Goal: Task Accomplishment & Management: Use online tool/utility

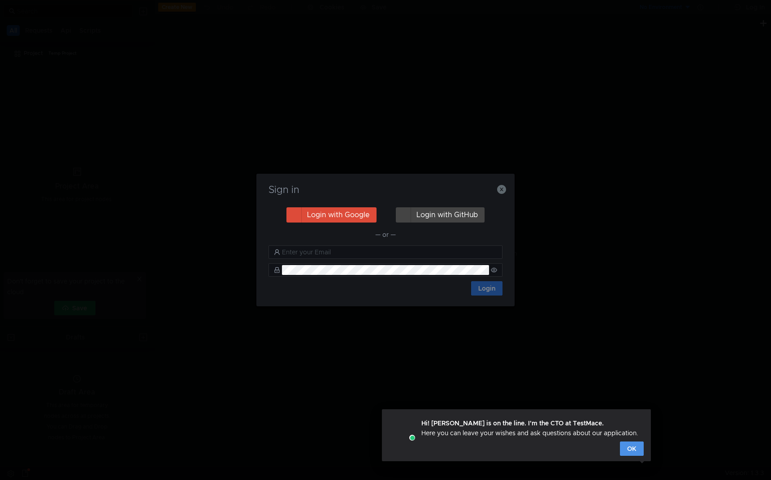
click at [635, 436] on button "OK" at bounding box center [632, 449] width 24 height 14
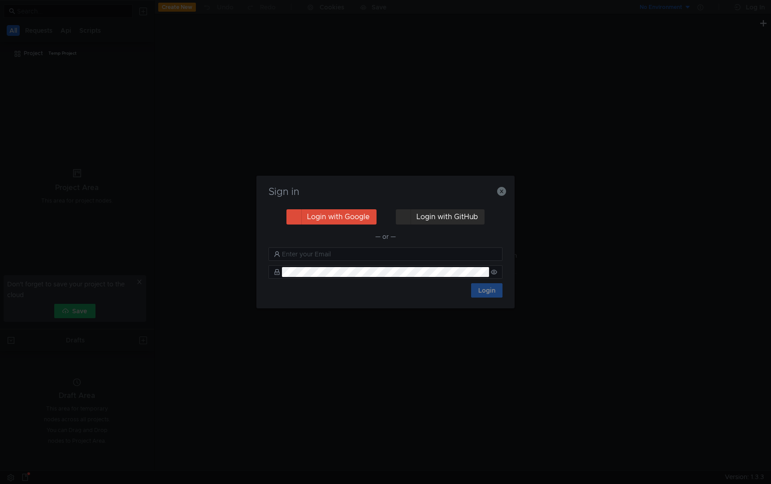
click at [448, 217] on button "Login with GitHub" at bounding box center [440, 216] width 89 height 15
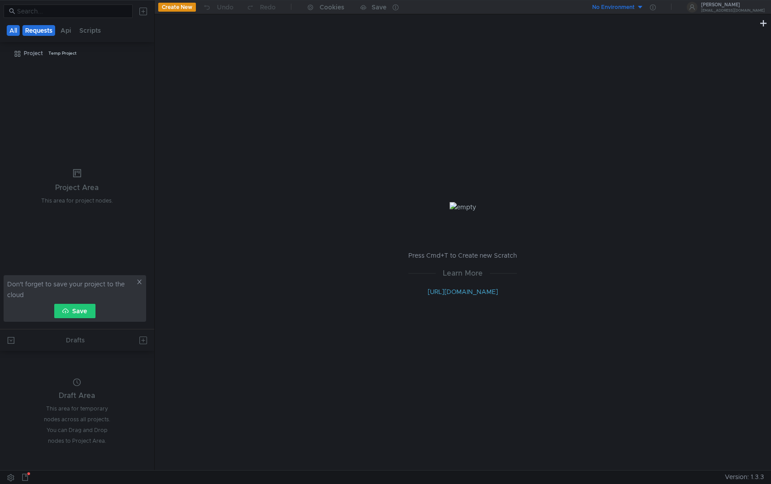
click at [39, 32] on button "Requests" at bounding box center [38, 30] width 33 height 11
click at [68, 31] on button "Api" at bounding box center [67, 30] width 16 height 11
click at [100, 30] on button "Scripts" at bounding box center [90, 30] width 27 height 11
click at [44, 30] on button "Requests" at bounding box center [39, 30] width 33 height 11
click at [69, 33] on button "Api" at bounding box center [67, 30] width 16 height 11
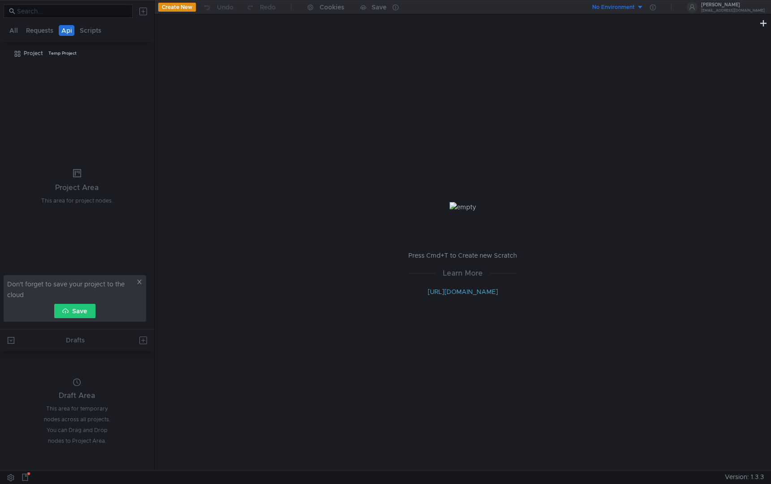
click at [137, 280] on icon at bounding box center [139, 282] width 6 height 6
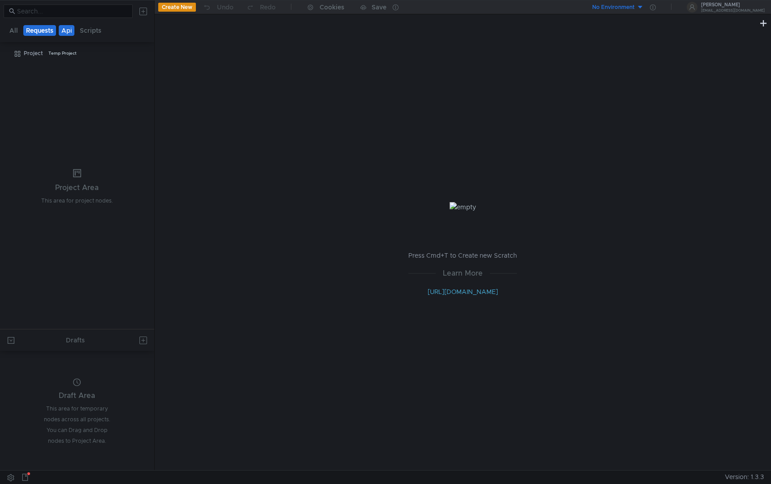
click at [43, 34] on button "Requests" at bounding box center [39, 30] width 33 height 11
click at [68, 33] on button "Api" at bounding box center [67, 30] width 16 height 11
click at [182, 9] on button "Create New" at bounding box center [177, 7] width 38 height 9
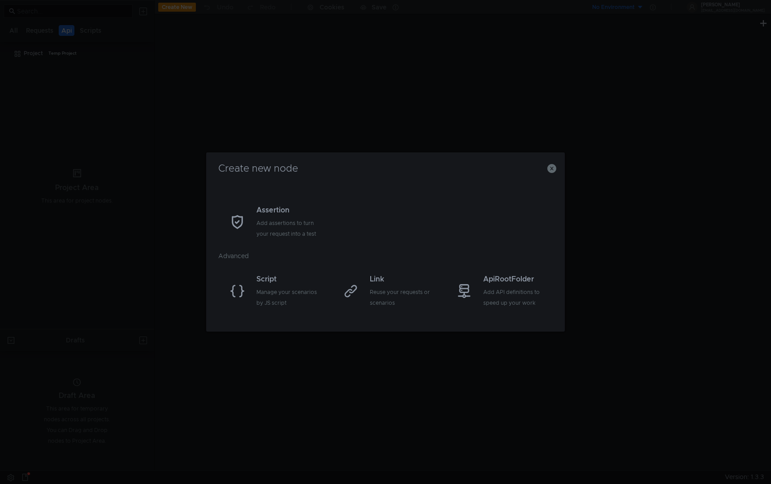
scroll to position [71, 0]
click at [487, 299] on div "Add API definitions to speed up your work" at bounding box center [515, 290] width 64 height 22
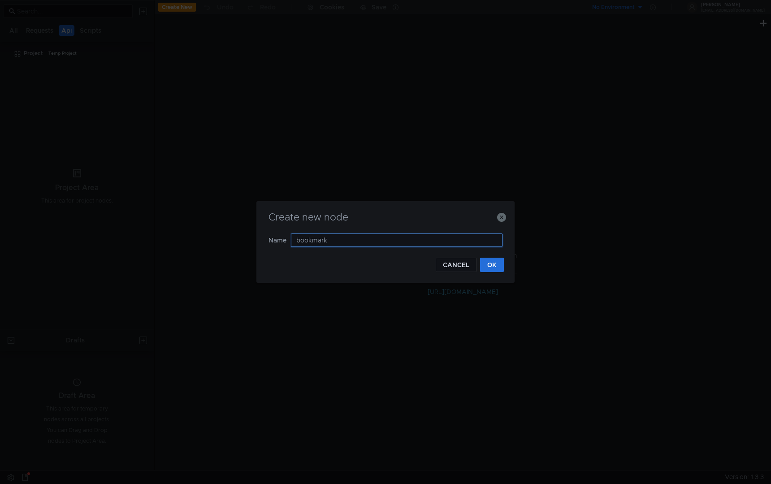
type input "bookmarks"
click at [497, 267] on button "OK" at bounding box center [492, 265] width 24 height 14
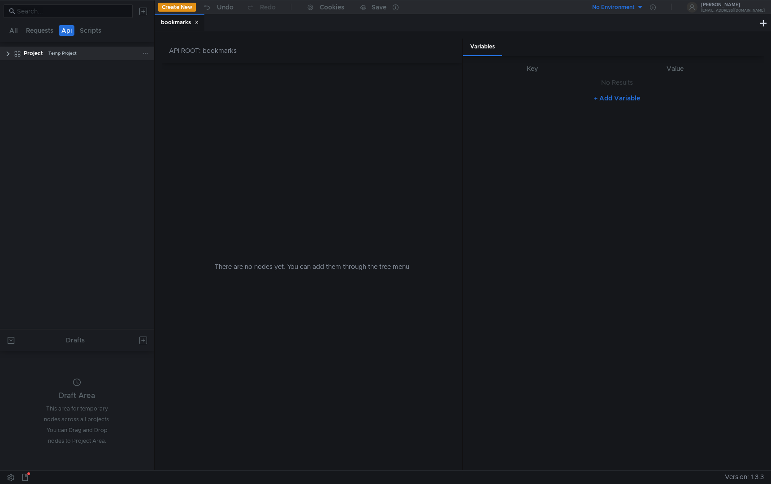
click at [12, 51] on div "Project Temp Project" at bounding box center [83, 53] width 142 height 13
click at [3, 53] on div "Project Temp Project" at bounding box center [77, 53] width 154 height 13
click at [7, 53] on clr-icon at bounding box center [7, 53] width 7 height 7
click at [84, 62] on div "bookmarks" at bounding box center [85, 67] width 114 height 13
click at [71, 52] on div "Temp Project" at bounding box center [62, 53] width 28 height 13
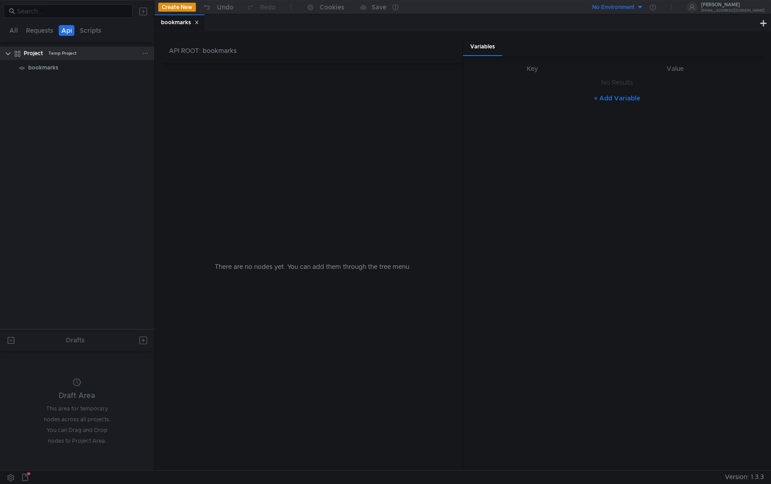
click at [148, 54] on div at bounding box center [147, 53] width 10 height 13
click at [145, 53] on icon at bounding box center [145, 53] width 4 height 1
click at [65, 83] on div at bounding box center [385, 242] width 771 height 484
click at [81, 63] on div "bookmarks" at bounding box center [85, 67] width 114 height 13
click at [246, 68] on div "There are no nodes yet. You can add them through the tree menu" at bounding box center [311, 266] width 279 height 407
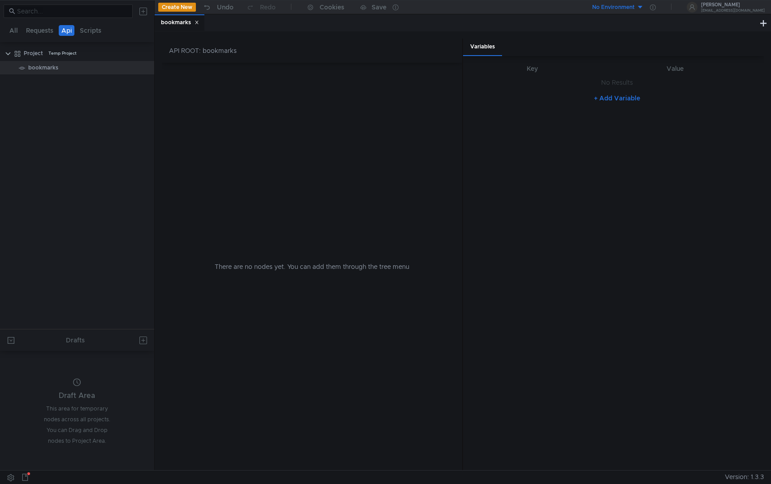
click at [276, 263] on div "There are no nodes yet. You can add them through the tree menu" at bounding box center [311, 266] width 279 height 407
click at [259, 268] on div "There are no nodes yet. You can add them through the tree menu" at bounding box center [311, 266] width 279 height 407
click at [321, 266] on div "There are no nodes yet. You can add them through the tree menu" at bounding box center [311, 266] width 279 height 407
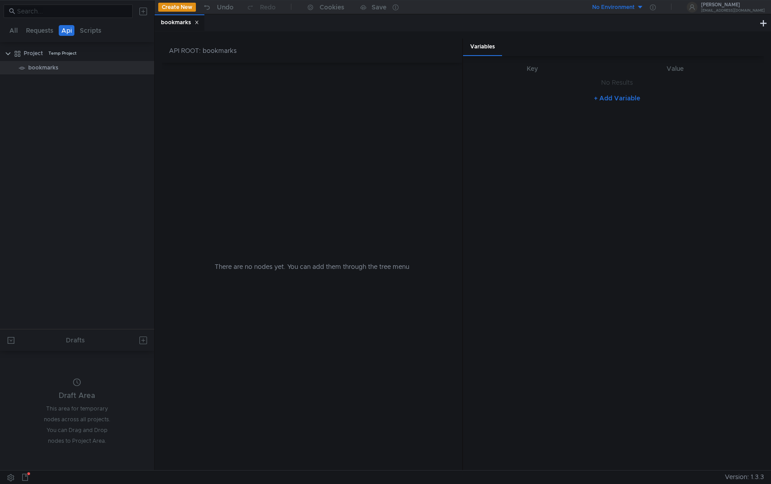
click at [184, 5] on button "Create New" at bounding box center [177, 7] width 38 height 9
click at [39, 32] on button "Requests" at bounding box center [39, 30] width 33 height 11
click at [64, 31] on button "Api" at bounding box center [67, 30] width 16 height 11
click at [38, 31] on button "Requests" at bounding box center [39, 30] width 33 height 11
click at [65, 32] on button "Api" at bounding box center [67, 30] width 16 height 11
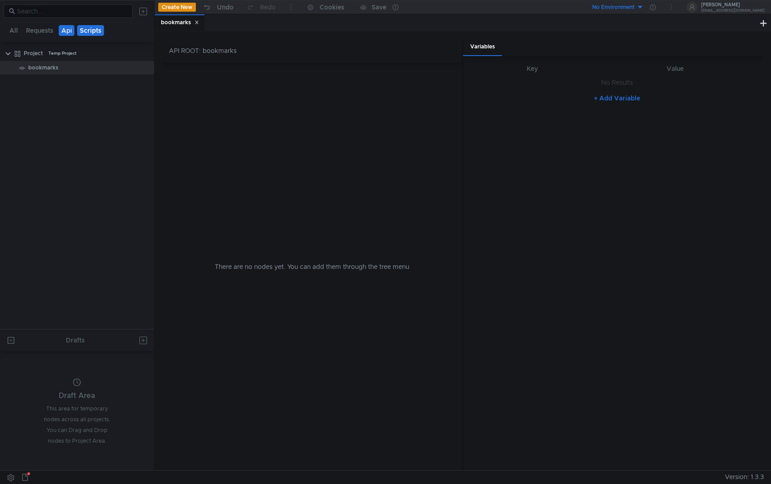
click at [94, 30] on button "Scripts" at bounding box center [90, 30] width 27 height 11
click at [46, 33] on button "Requests" at bounding box center [39, 30] width 33 height 11
click at [59, 33] on button "Api" at bounding box center [67, 30] width 16 height 11
click at [221, 52] on div "API ROOT: bookmarks" at bounding box center [312, 51] width 301 height 24
click at [265, 262] on div "There are no nodes yet. You can add them through the tree menu" at bounding box center [311, 266] width 279 height 407
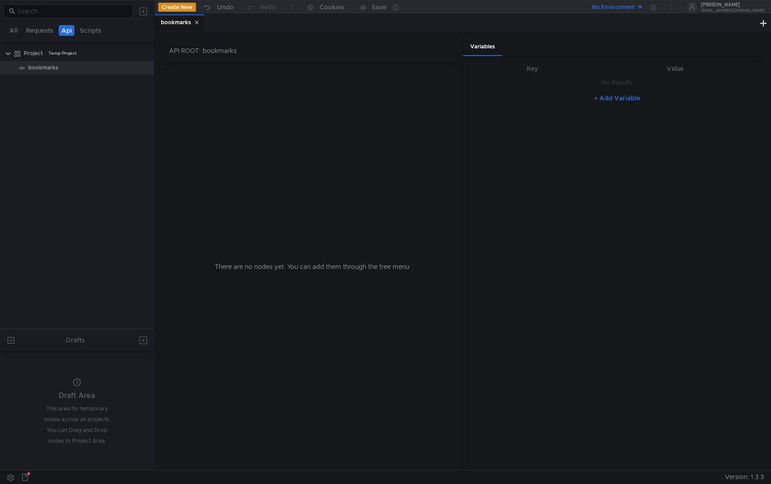
drag, startPoint x: 485, startPoint y: 47, endPoint x: 508, endPoint y: 47, distance: 22.8
click at [506, 47] on div "Variables" at bounding box center [613, 47] width 301 height 17
click at [672, 68] on th "Value" at bounding box center [675, 68] width 163 height 11
click at [521, 69] on th "Key" at bounding box center [532, 68] width 124 height 11
click at [280, 210] on div "There are no nodes yet. You can add them through the tree menu" at bounding box center [311, 266] width 279 height 407
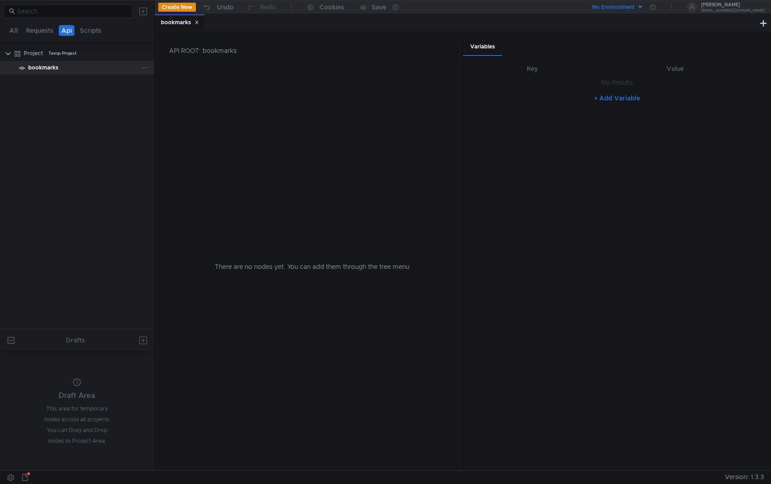
click at [146, 69] on icon at bounding box center [145, 68] width 6 height 6
click at [250, 73] on app-tour-anchor "ApiFolder" at bounding box center [242, 76] width 30 height 11
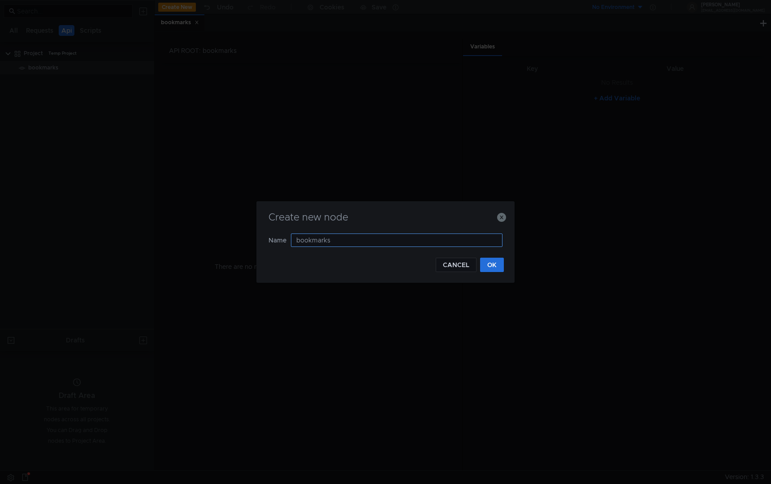
type input "bookmarks"
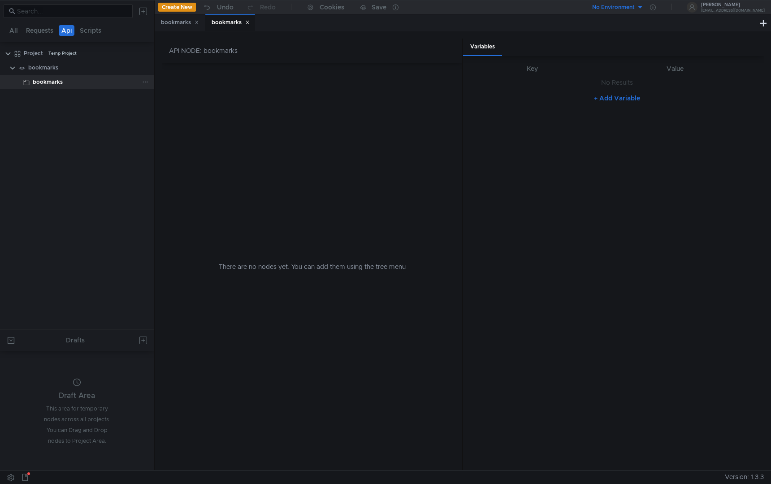
click at [147, 81] on icon at bounding box center [145, 82] width 6 height 6
click at [209, 134] on button "Remove node" at bounding box center [182, 134] width 72 height 13
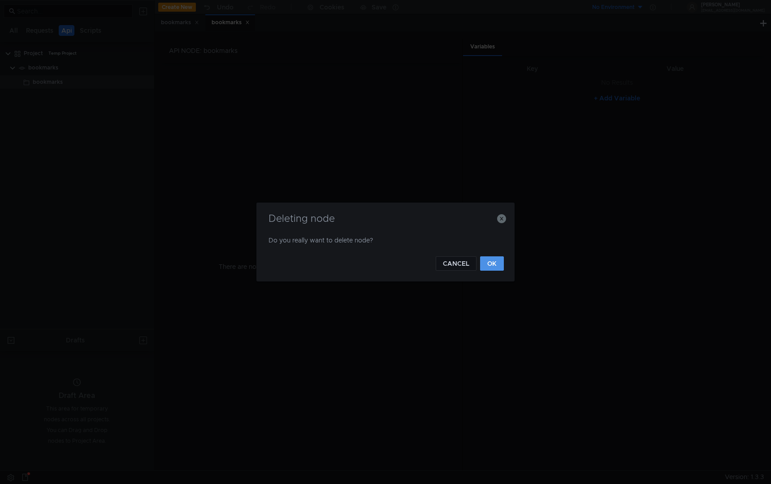
click at [494, 259] on button "OK" at bounding box center [492, 263] width 24 height 14
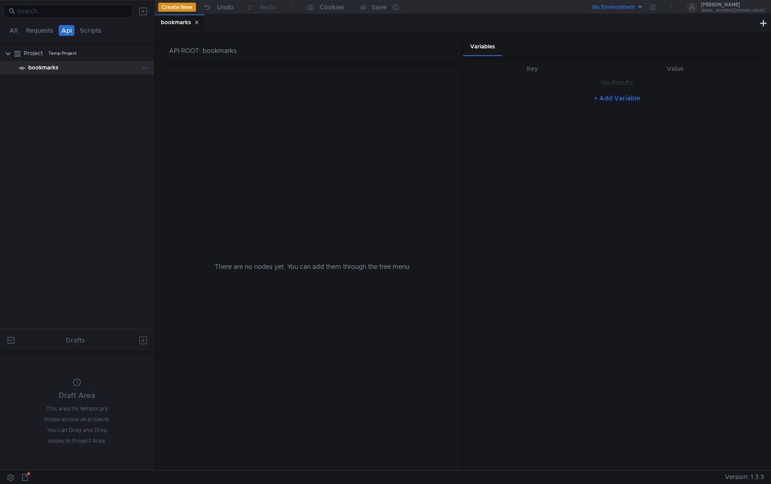
click at [146, 69] on icon at bounding box center [145, 68] width 6 height 6
click at [203, 121] on button "Remove node" at bounding box center [182, 119] width 72 height 13
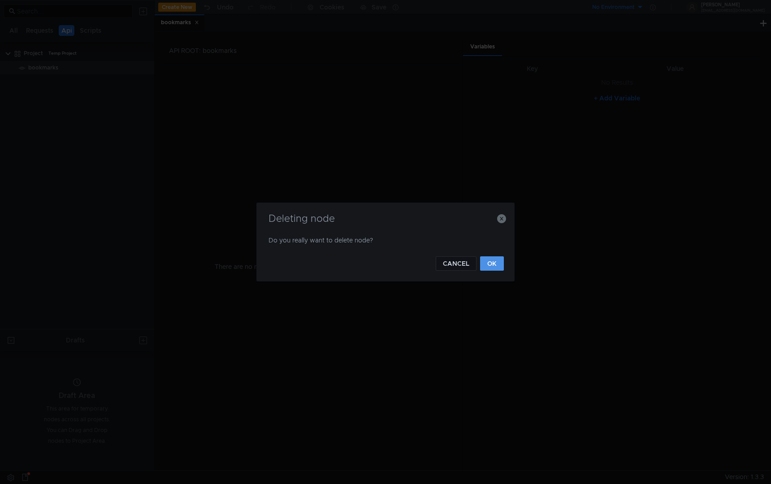
click at [494, 260] on button "OK" at bounding box center [492, 263] width 24 height 14
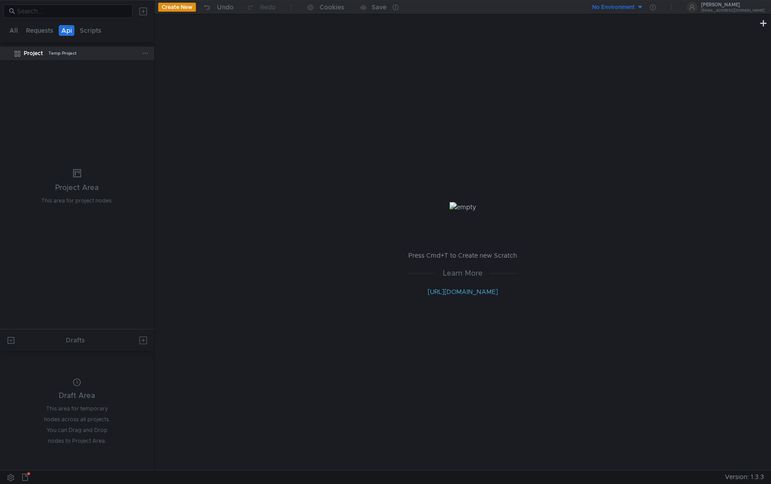
click at [113, 53] on div "Project Temp Project" at bounding box center [83, 53] width 118 height 13
click at [142, 51] on icon at bounding box center [145, 53] width 6 height 6
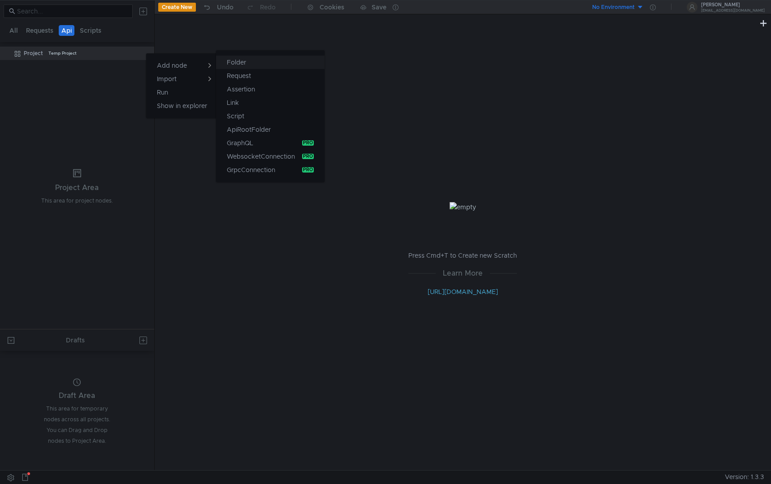
click at [296, 62] on button "Folder" at bounding box center [270, 62] width 108 height 13
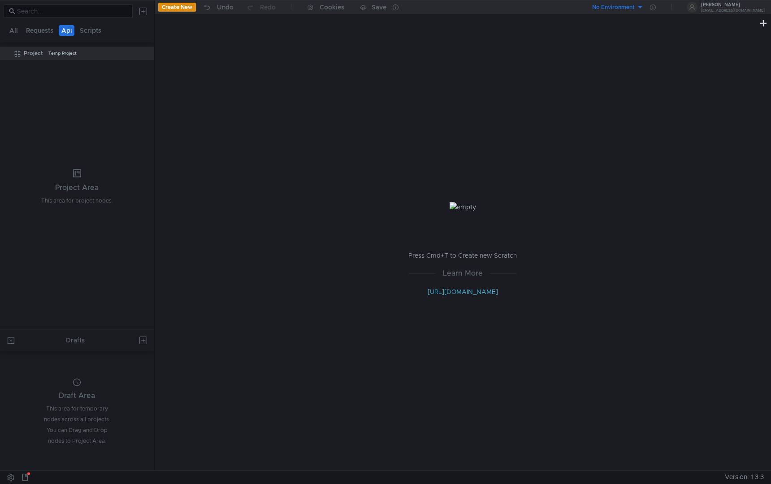
click at [87, 141] on tree-viewport "Project Temp Project" at bounding box center [77, 187] width 154 height 283
click at [72, 186] on div "Project Area" at bounding box center [77, 187] width 72 height 11
click at [169, 7] on button "Create New" at bounding box center [177, 7] width 38 height 9
click at [44, 28] on button "Requests" at bounding box center [39, 30] width 33 height 11
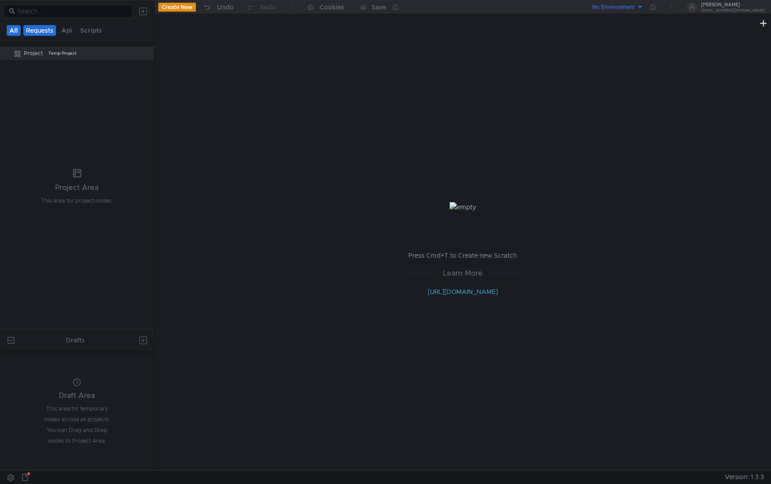
click at [7, 30] on button "All" at bounding box center [14, 30] width 14 height 11
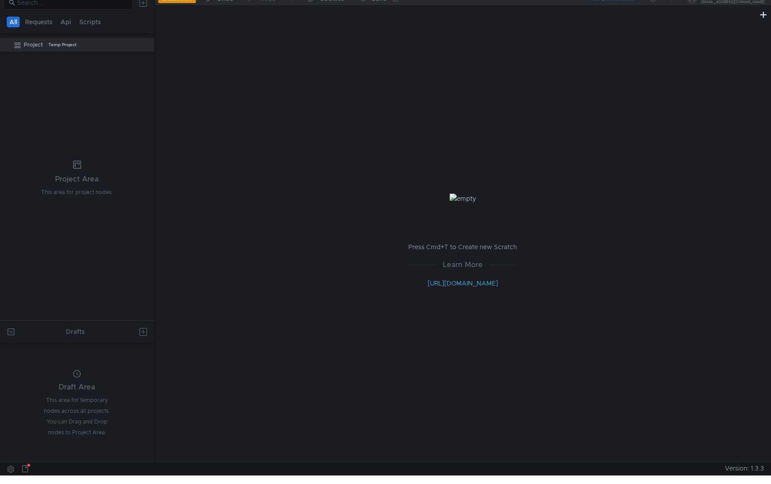
scroll to position [0, 0]
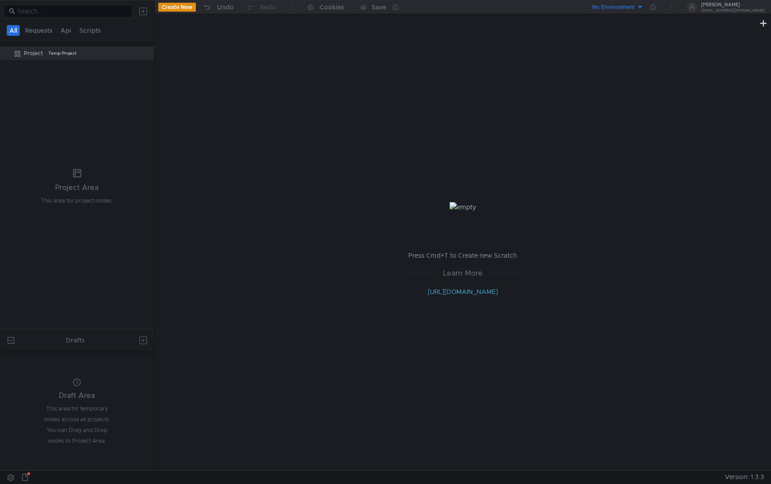
click at [98, 121] on tree-viewport "Project Temp Project" at bounding box center [77, 187] width 154 height 283
click at [145, 52] on icon at bounding box center [145, 53] width 6 height 6
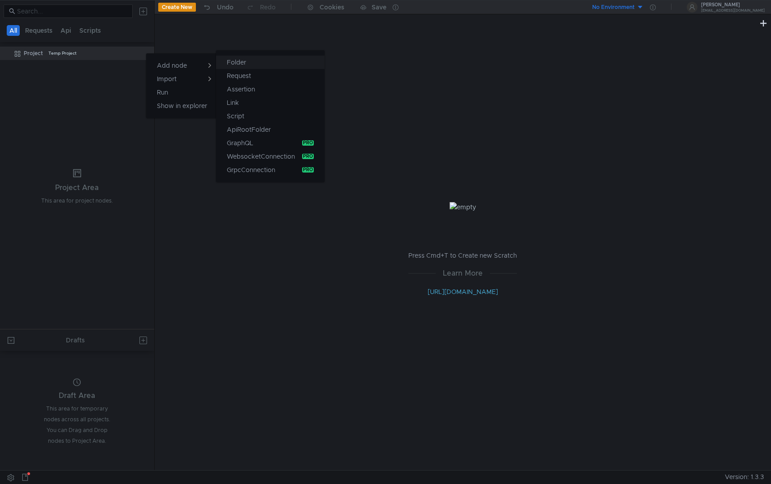
click at [264, 60] on button "Folder" at bounding box center [270, 62] width 108 height 13
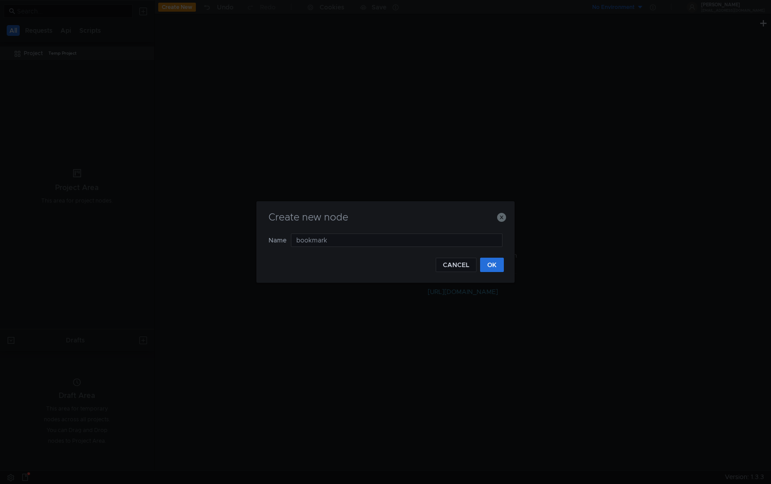
type input "bookmarks"
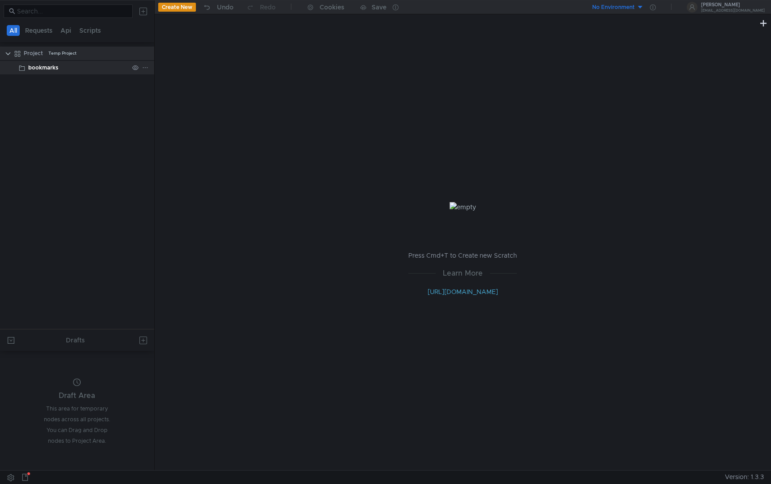
click at [147, 68] on icon at bounding box center [145, 68] width 6 height 6
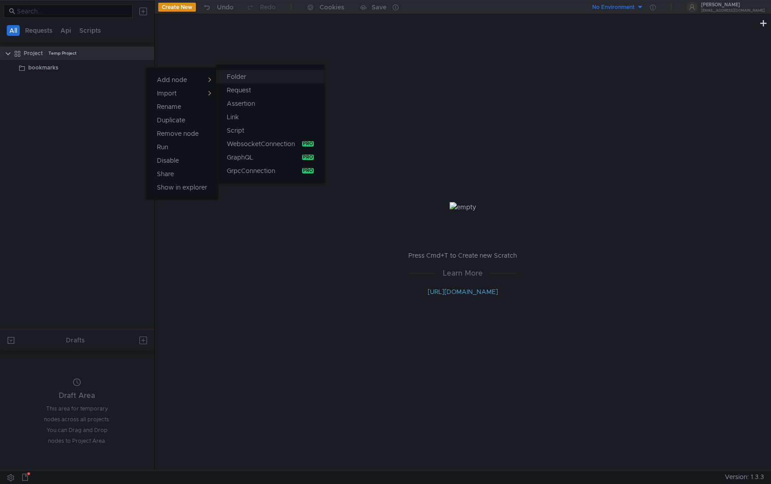
click at [259, 73] on button "Folder" at bounding box center [270, 76] width 108 height 13
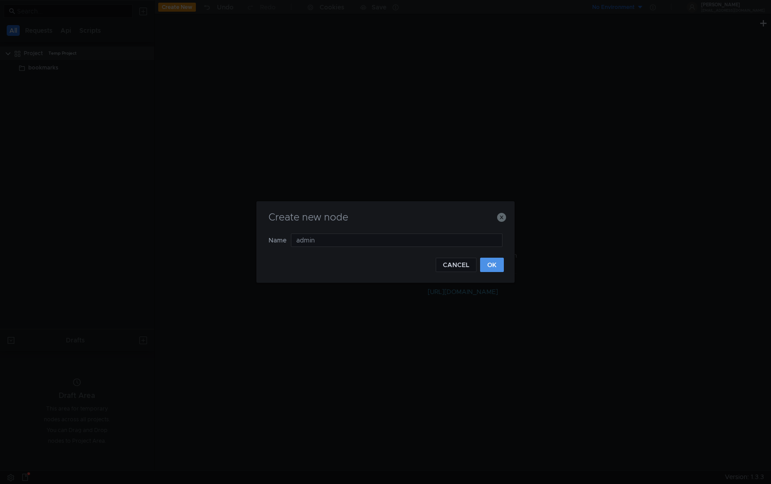
type input "admin"
click at [496, 263] on button "OK" at bounding box center [492, 265] width 24 height 14
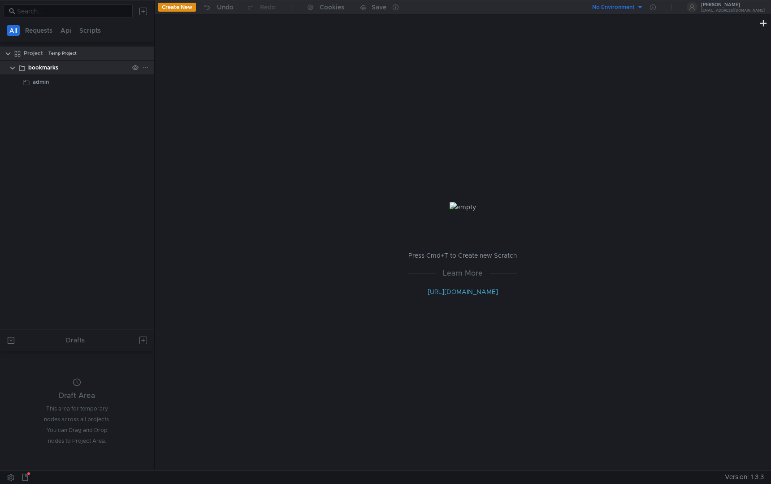
click at [148, 67] on div at bounding box center [140, 67] width 23 height 13
click at [147, 68] on icon at bounding box center [145, 68] width 6 height 6
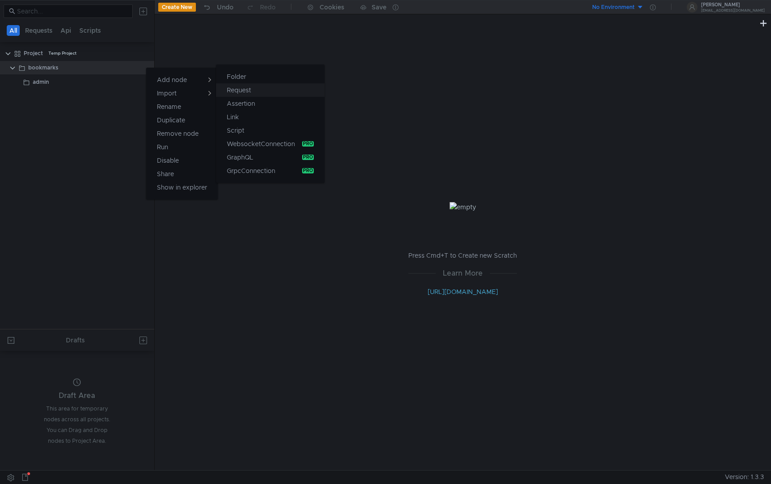
click at [256, 88] on button "Request" at bounding box center [270, 89] width 108 height 13
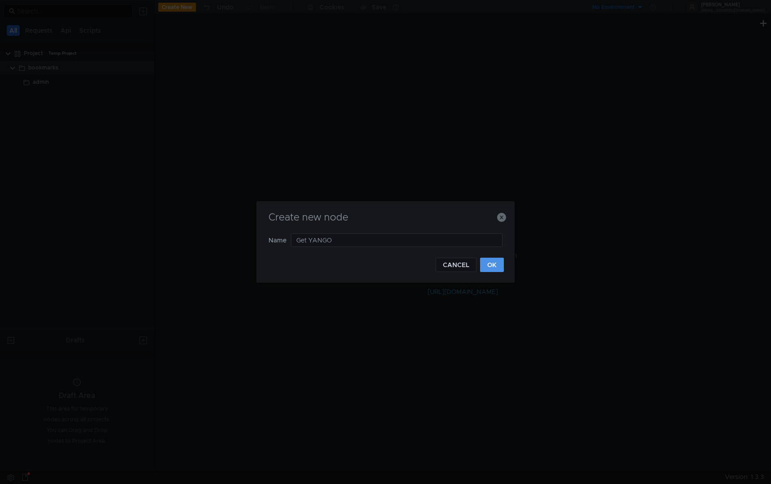
type input "Get YANGO"
click at [480, 266] on button "OK" at bounding box center [492, 265] width 24 height 14
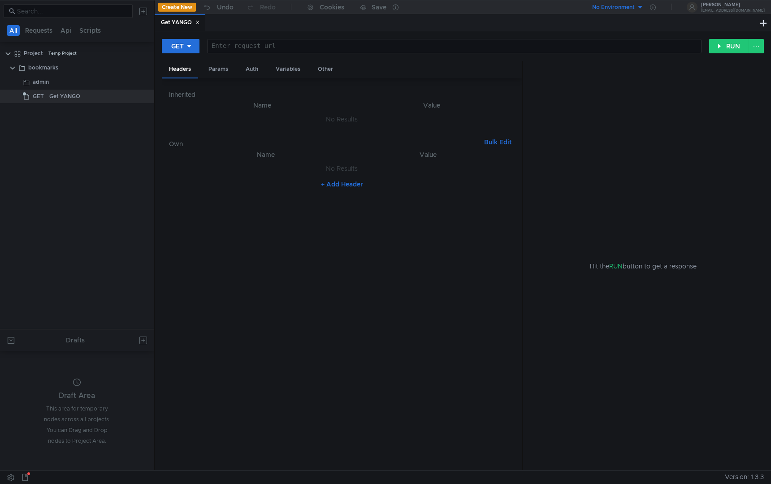
click at [492, 266] on nz-table "Name Value No Results + Add Header" at bounding box center [342, 306] width 346 height 314
click at [233, 50] on div at bounding box center [453, 54] width 493 height 22
click at [257, 45] on div at bounding box center [453, 54] width 493 height 22
paste textarea "[URL][DOMAIN_NAME]"
type textarea "[URL][DOMAIN_NAME]"
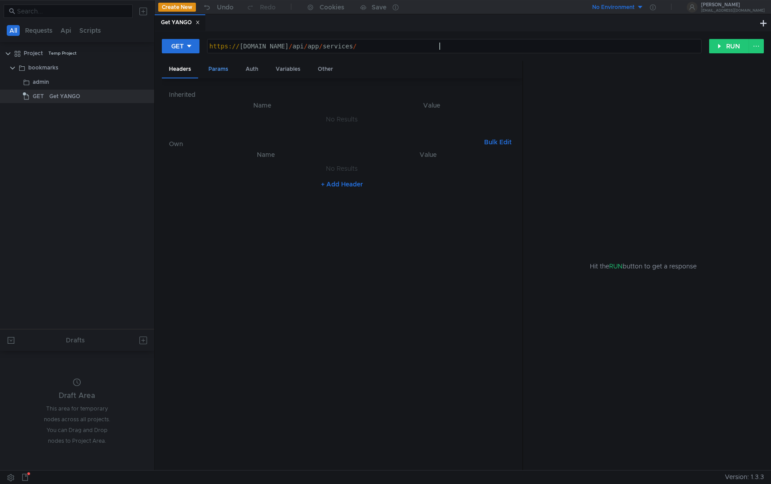
click at [220, 72] on div "Params" at bounding box center [218, 69] width 34 height 17
click at [188, 74] on div "Headers" at bounding box center [180, 69] width 36 height 17
click at [252, 71] on div "Auth" at bounding box center [251, 69] width 27 height 17
click at [291, 69] on div "Variables" at bounding box center [287, 69] width 39 height 17
click at [223, 88] on span "Dynamic" at bounding box center [232, 91] width 26 height 8
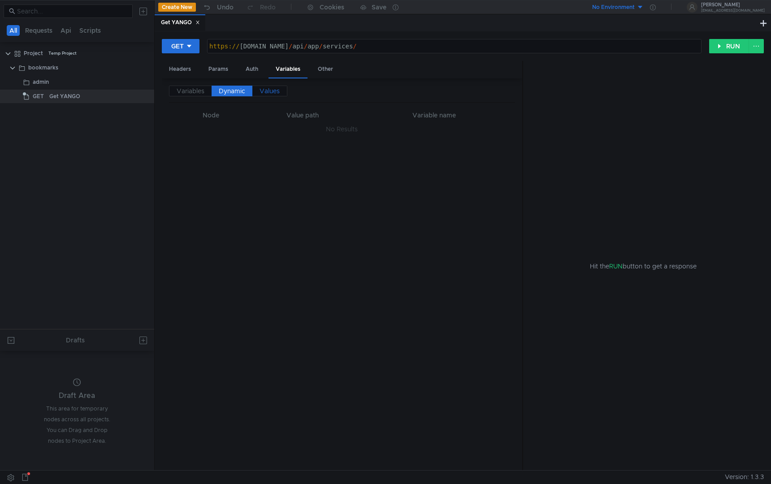
click at [275, 88] on span "Values" at bounding box center [269, 91] width 20 height 8
click at [182, 88] on span "Variables" at bounding box center [191, 91] width 28 height 8
click at [328, 77] on div "Other" at bounding box center [325, 69] width 30 height 17
click at [296, 89] on input at bounding box center [392, 92] width 224 height 13
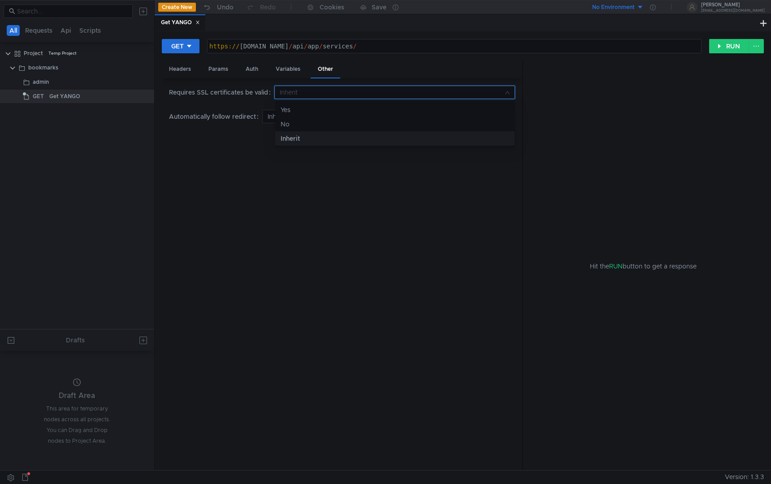
click at [296, 89] on div at bounding box center [385, 242] width 771 height 484
click at [223, 68] on div "Params" at bounding box center [218, 69] width 34 height 17
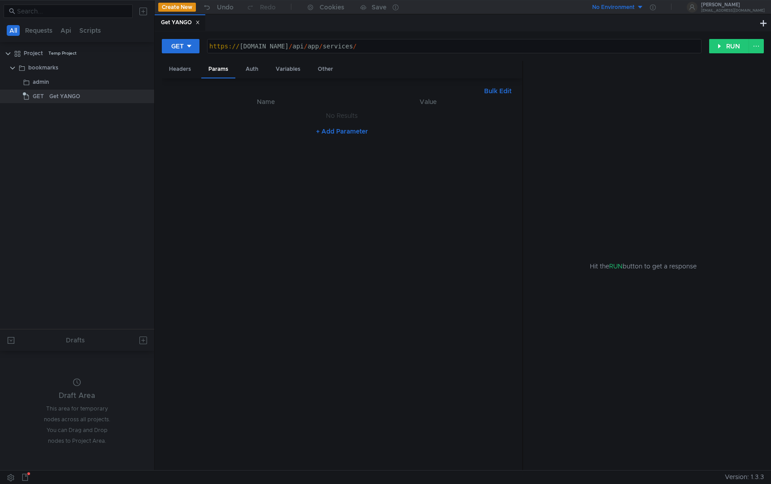
click at [340, 132] on button "+ Add Parameter" at bounding box center [341, 131] width 59 height 11
click at [267, 117] on div at bounding box center [272, 125] width 156 height 22
type textarea "domain"
click at [399, 118] on div at bounding box center [430, 125] width 152 height 22
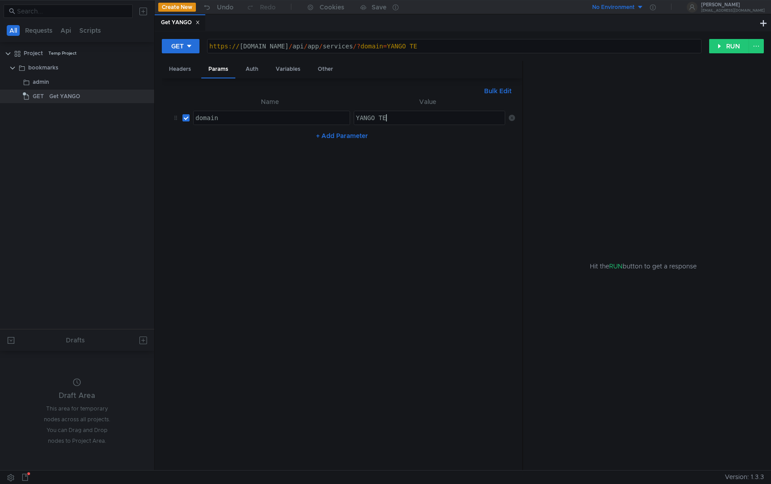
scroll to position [0, 2]
type textarea "YANGO_TEAM"
click at [417, 215] on nz-table "Name Value domain domain הההההההההההההההההההההההההההההההההההההההההההההההההההההה…" at bounding box center [342, 279] width 346 height 367
click at [676, 43] on button "RUN" at bounding box center [729, 46] width 40 height 14
type textarea "No credentials"
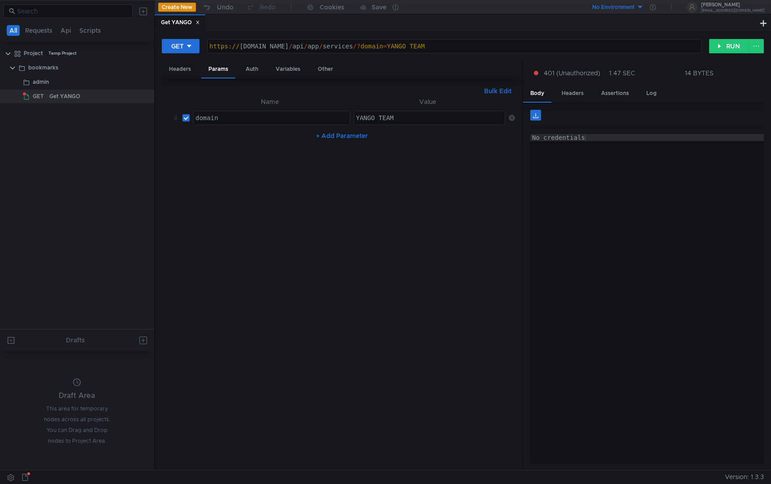
click at [570, 138] on div "No credentials" at bounding box center [646, 306] width 233 height 344
click at [570, 173] on div "No credentials" at bounding box center [646, 306] width 233 height 344
click at [569, 94] on div "Headers" at bounding box center [572, 93] width 36 height 17
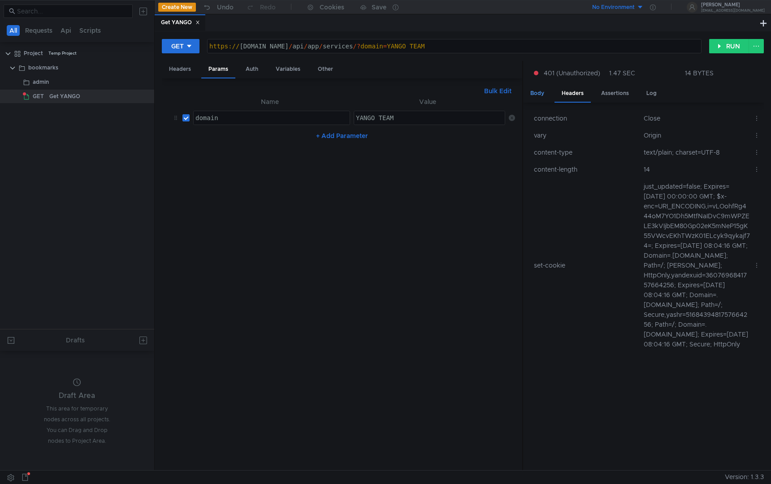
click at [535, 87] on div "Body" at bounding box center [537, 93] width 28 height 17
click at [542, 96] on div "Body" at bounding box center [537, 93] width 28 height 17
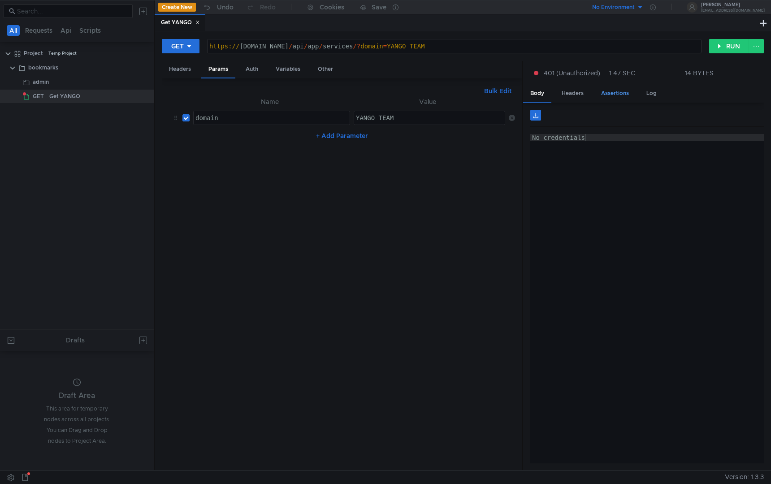
click at [612, 89] on div "Assertions" at bounding box center [615, 93] width 42 height 17
click at [554, 91] on div "Headers" at bounding box center [572, 93] width 36 height 17
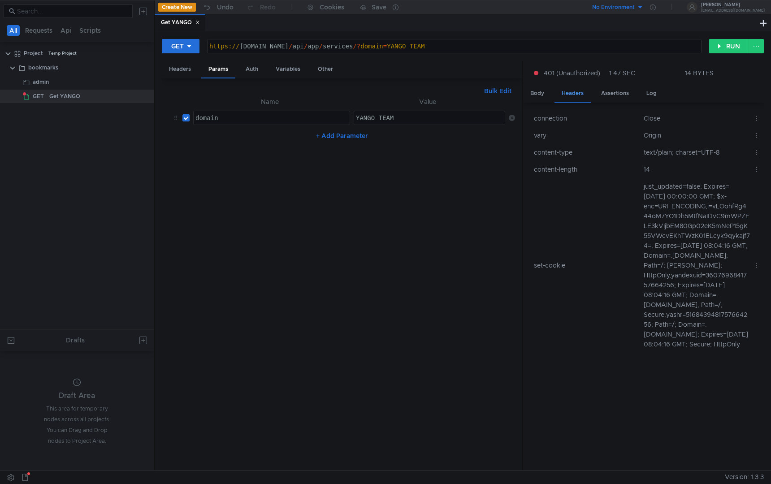
click at [567, 93] on div "Headers" at bounding box center [572, 93] width 36 height 17
click at [539, 93] on div "Body" at bounding box center [537, 93] width 28 height 17
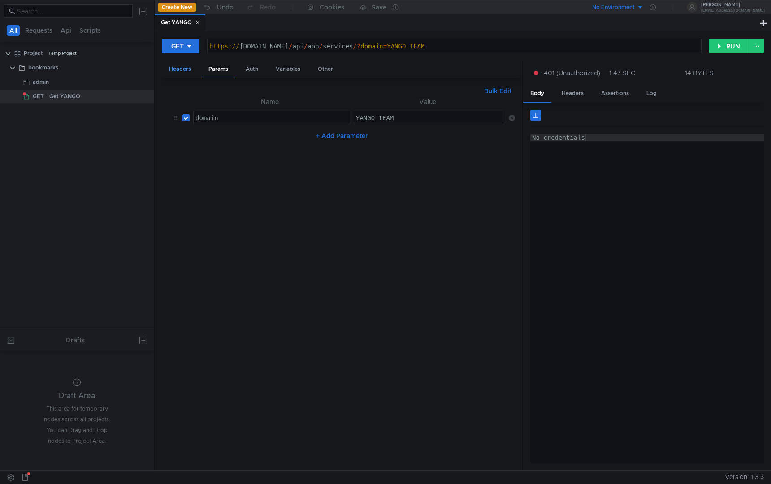
click at [176, 73] on div "Headers" at bounding box center [180, 69] width 36 height 17
click at [235, 77] on div "Headers Params Auth Variables Other" at bounding box center [342, 69] width 360 height 17
click at [225, 76] on div "Params" at bounding box center [218, 69] width 34 height 17
click at [252, 76] on div "Auth" at bounding box center [251, 69] width 27 height 17
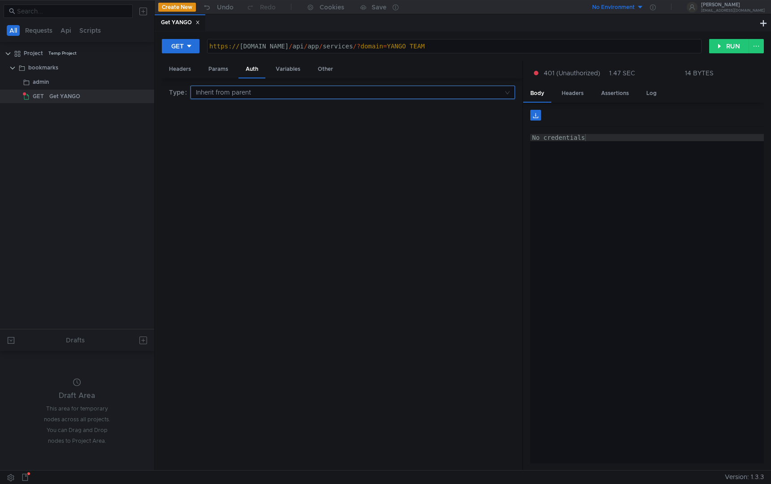
click at [278, 86] on input at bounding box center [349, 92] width 307 height 13
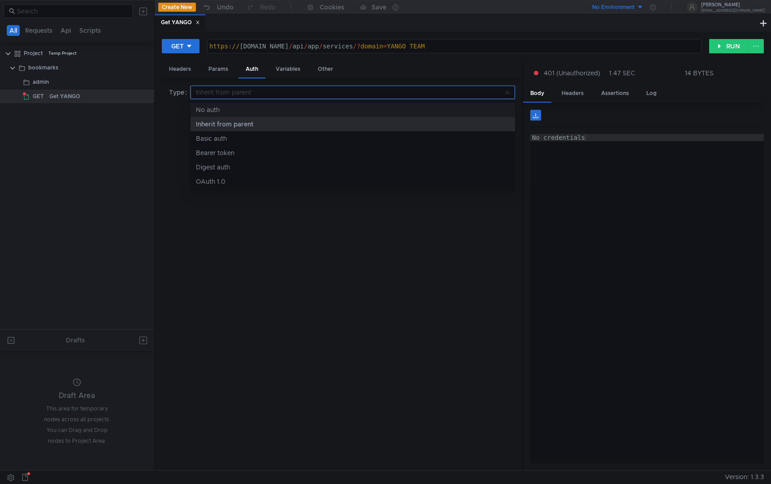
click at [293, 69] on div at bounding box center [385, 242] width 771 height 484
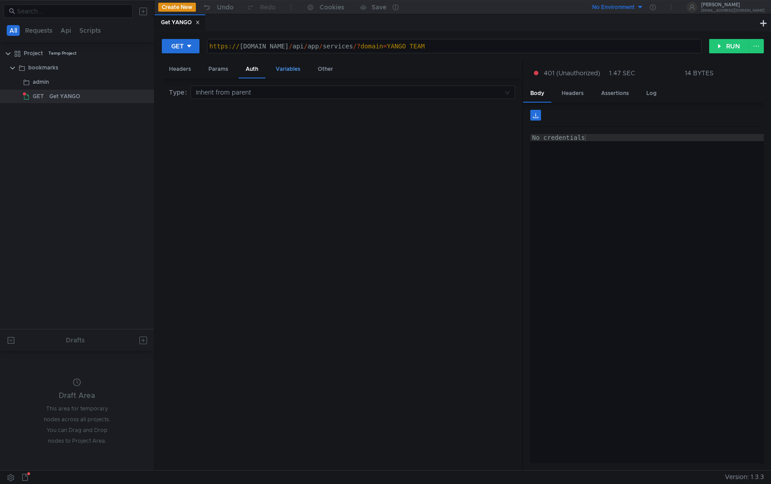
click at [291, 70] on div "Variables" at bounding box center [287, 69] width 39 height 17
click at [329, 73] on div "Other" at bounding box center [325, 69] width 30 height 17
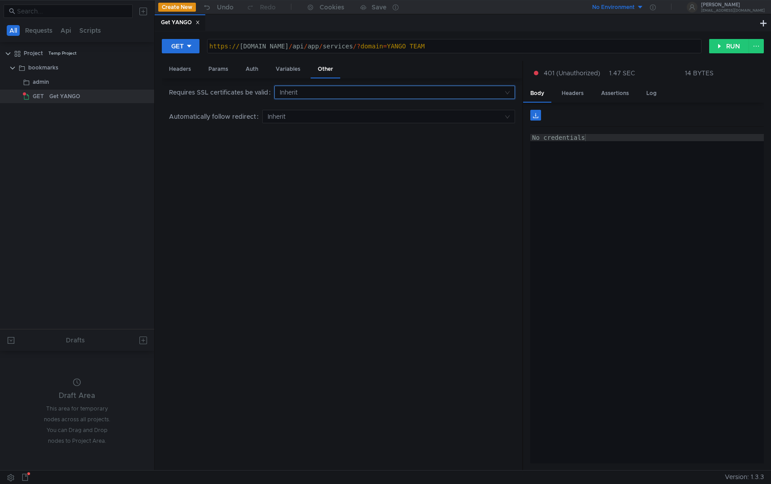
click at [318, 92] on input at bounding box center [392, 92] width 224 height 13
click at [319, 92] on div at bounding box center [385, 242] width 771 height 484
click at [284, 68] on div "Variables" at bounding box center [287, 69] width 39 height 17
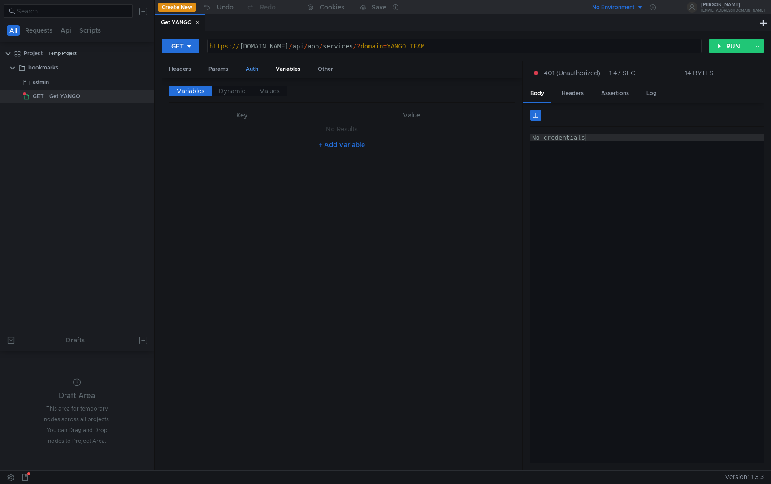
click at [250, 72] on div "Auth" at bounding box center [251, 69] width 27 height 17
click at [581, 97] on div "Headers" at bounding box center [572, 93] width 36 height 17
click at [630, 96] on div "Assertions" at bounding box center [615, 93] width 42 height 17
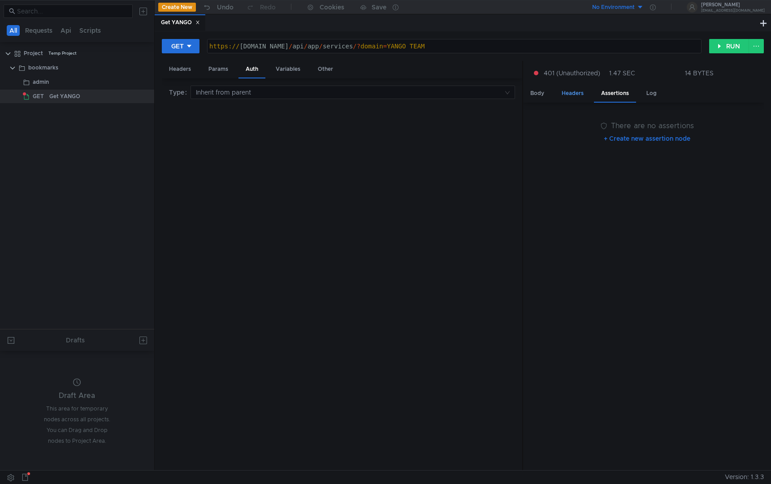
click at [582, 100] on div "Headers" at bounding box center [572, 93] width 36 height 17
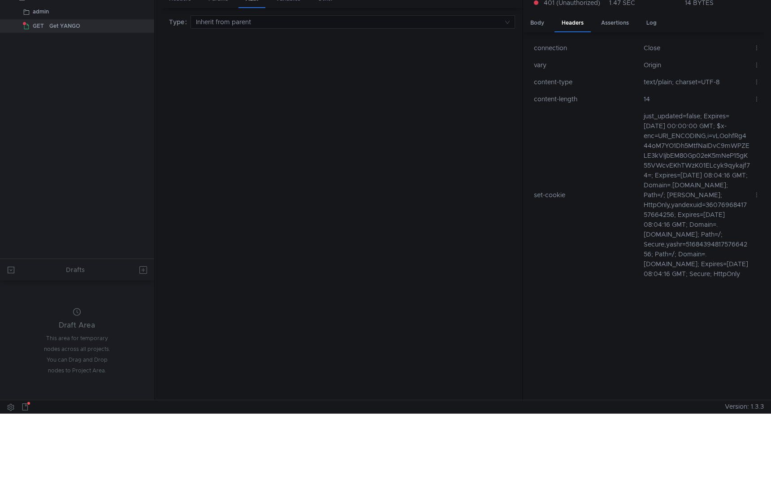
scroll to position [0, 0]
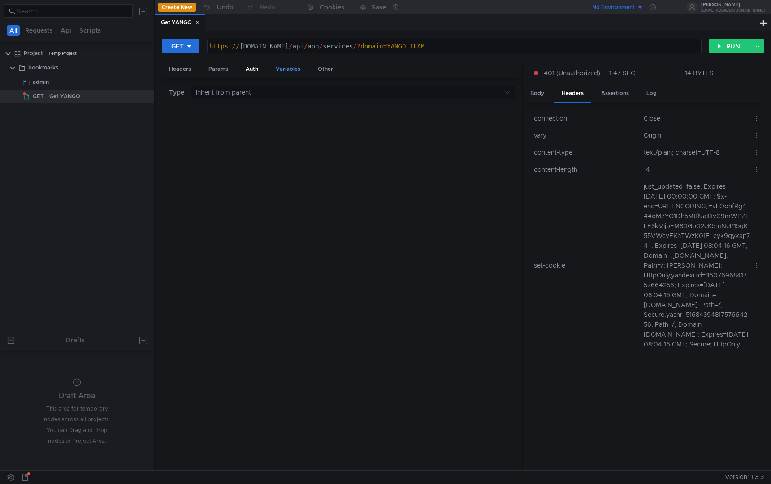
click at [288, 66] on div "Variables" at bounding box center [287, 69] width 39 height 17
click at [326, 70] on div "Other" at bounding box center [325, 69] width 30 height 17
click at [185, 69] on div "Headers" at bounding box center [180, 69] width 36 height 17
